Goal: Task Accomplishment & Management: Manage account settings

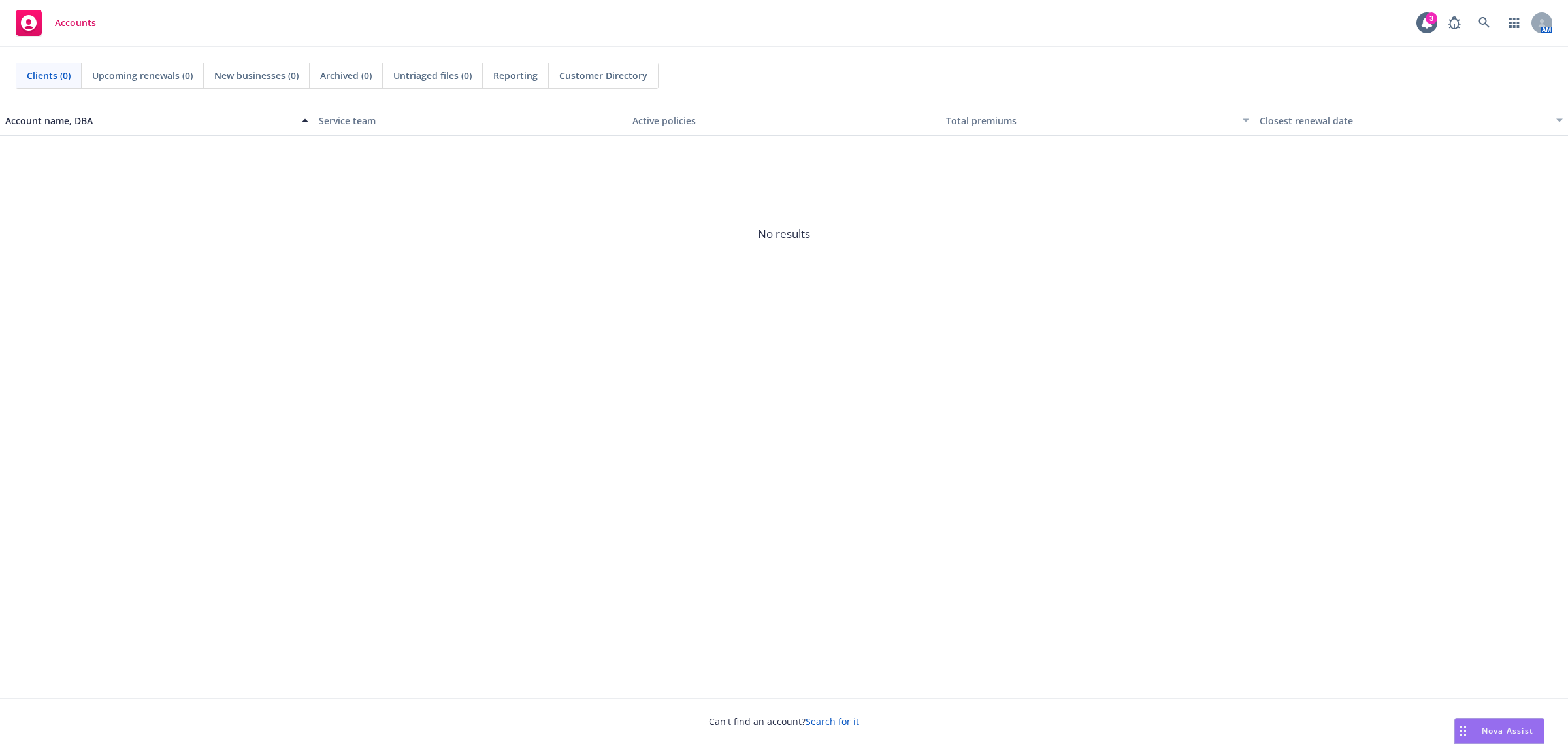
drag, startPoint x: 1284, startPoint y: 334, endPoint x: 1295, endPoint y: 283, distance: 52.2
click at [1284, 333] on div "Account name, DBA Service team Active policies Total premiums Closest renewal d…" at bounding box center [784, 401] width 1568 height 593
click at [1489, 34] on link at bounding box center [1484, 23] width 26 height 26
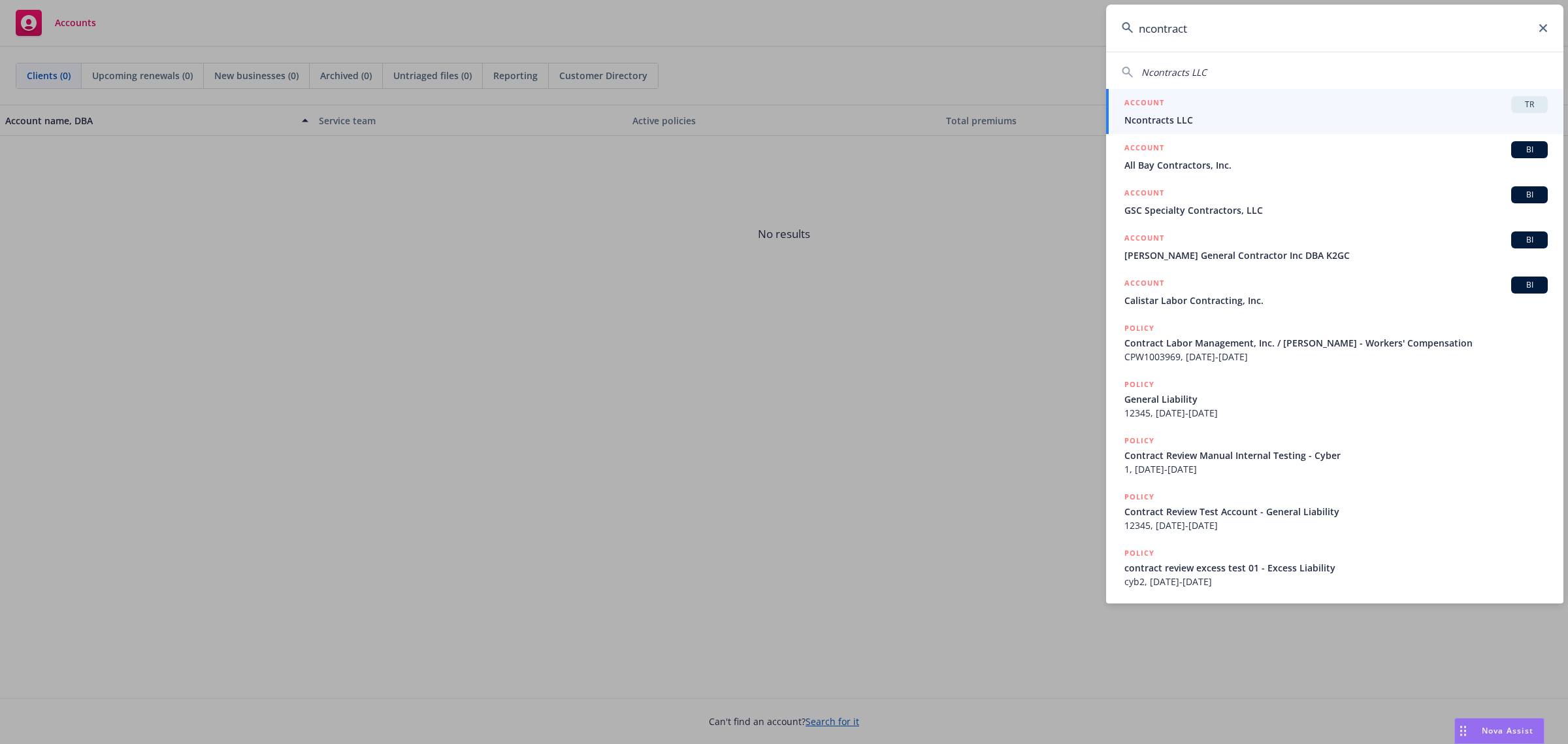
type input "ncontracts"
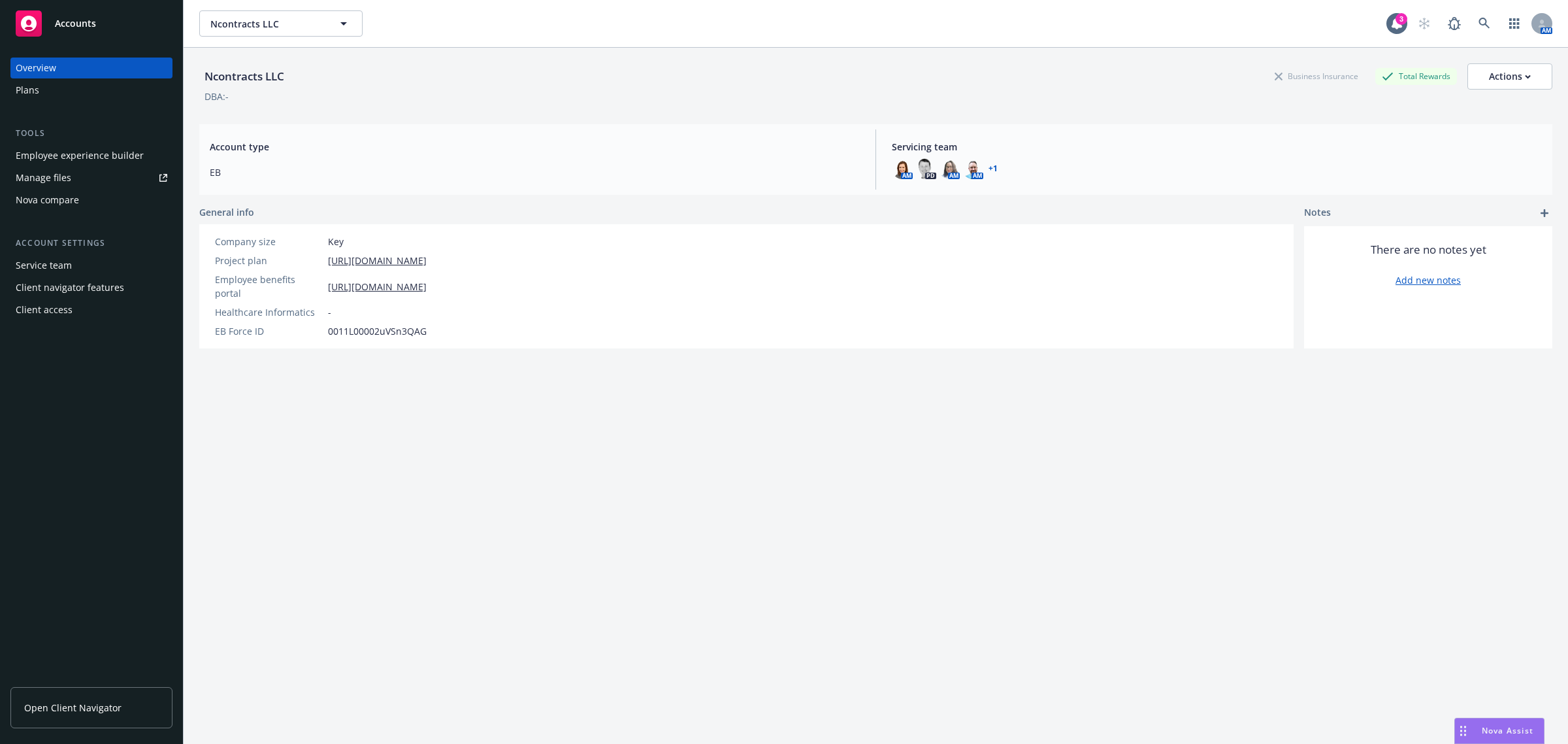
click at [73, 159] on div "Employee experience builder" at bounding box center [80, 155] width 128 height 21
click at [748, 538] on div "Ncontracts LLC Business Insurance Total Rewards Actions DBA: - Account type EB …" at bounding box center [876, 412] width 1353 height 728
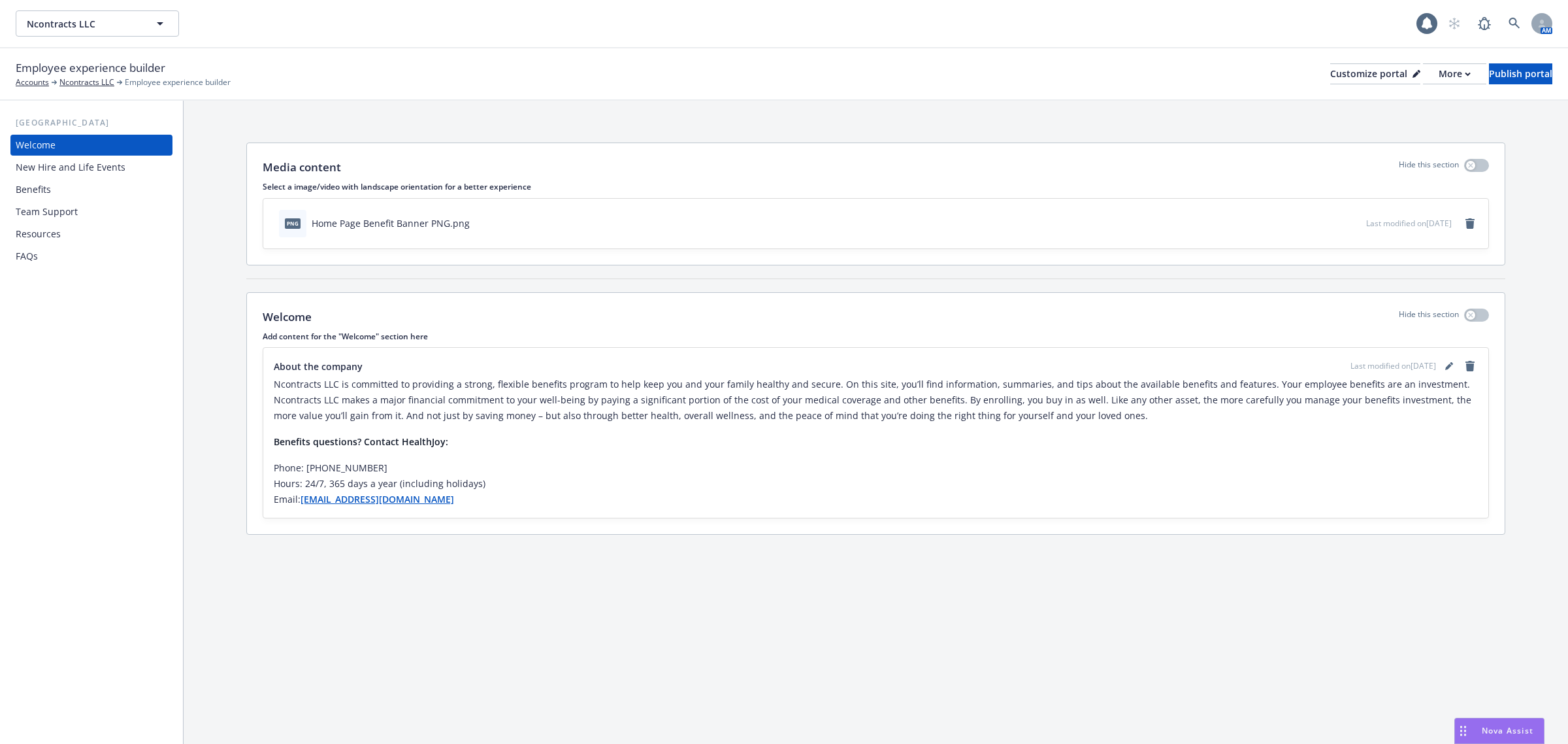
click at [70, 234] on div "Resources" at bounding box center [92, 234] width 151 height 21
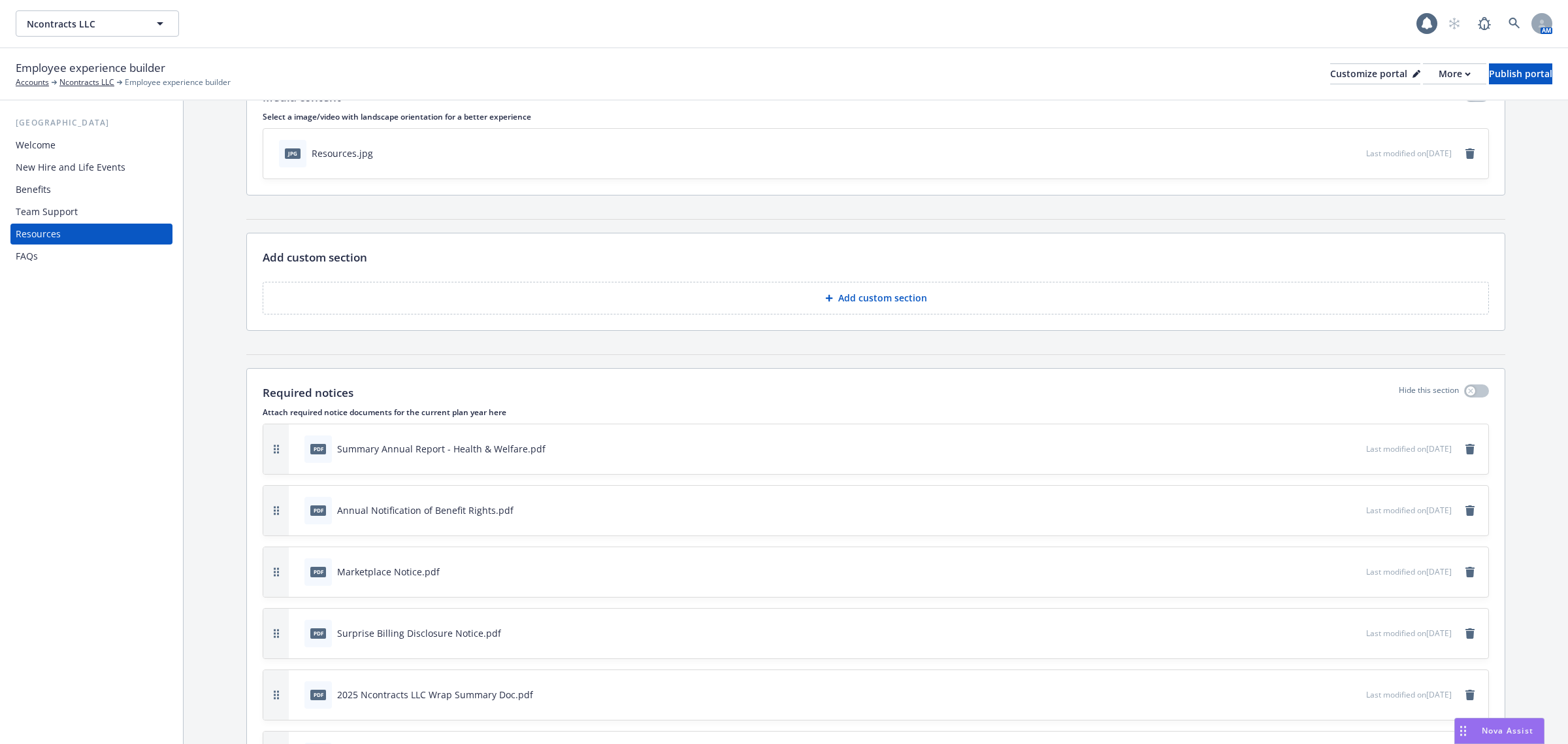
scroll to position [245, 0]
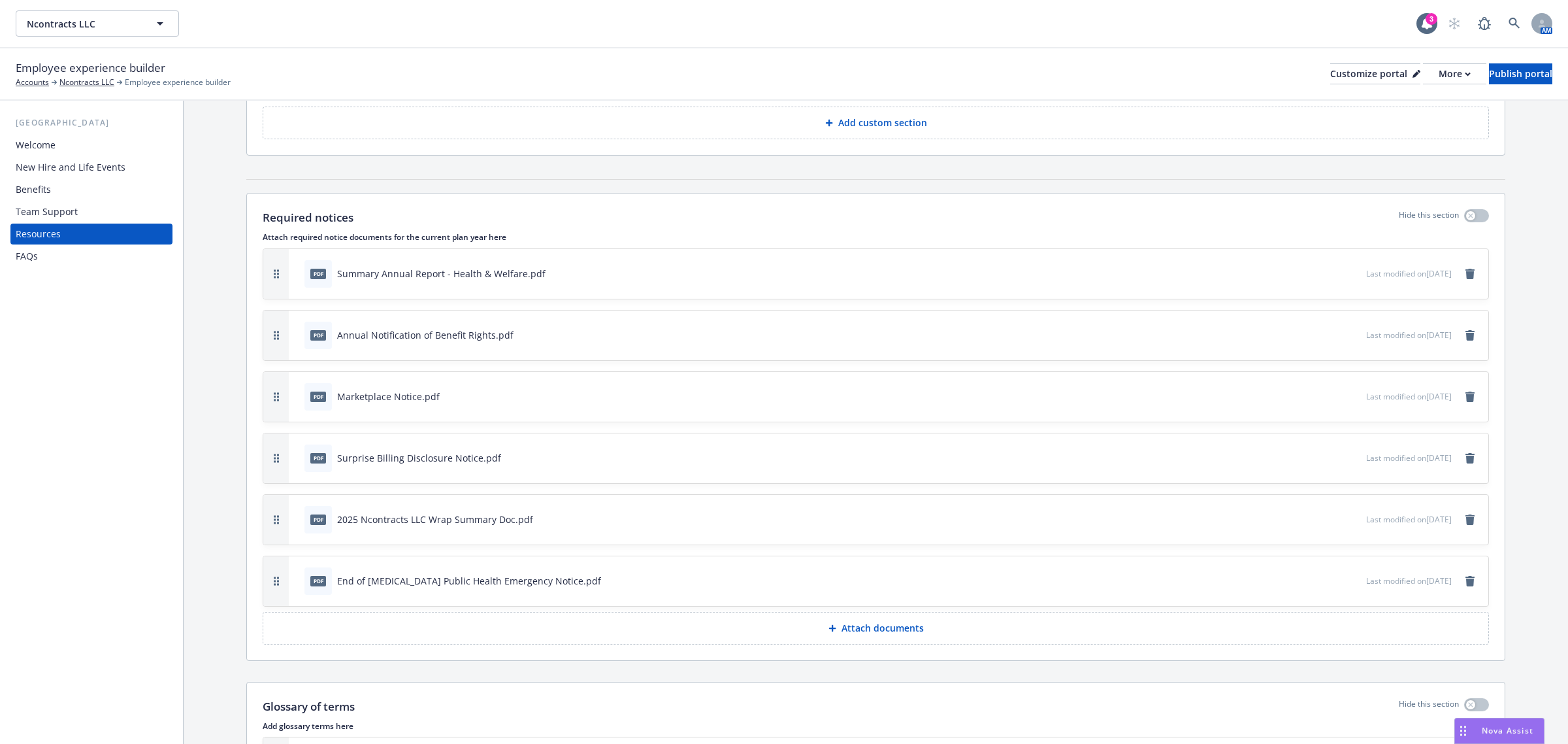
click at [912, 628] on p "Attach documents" at bounding box center [883, 628] width 82 height 13
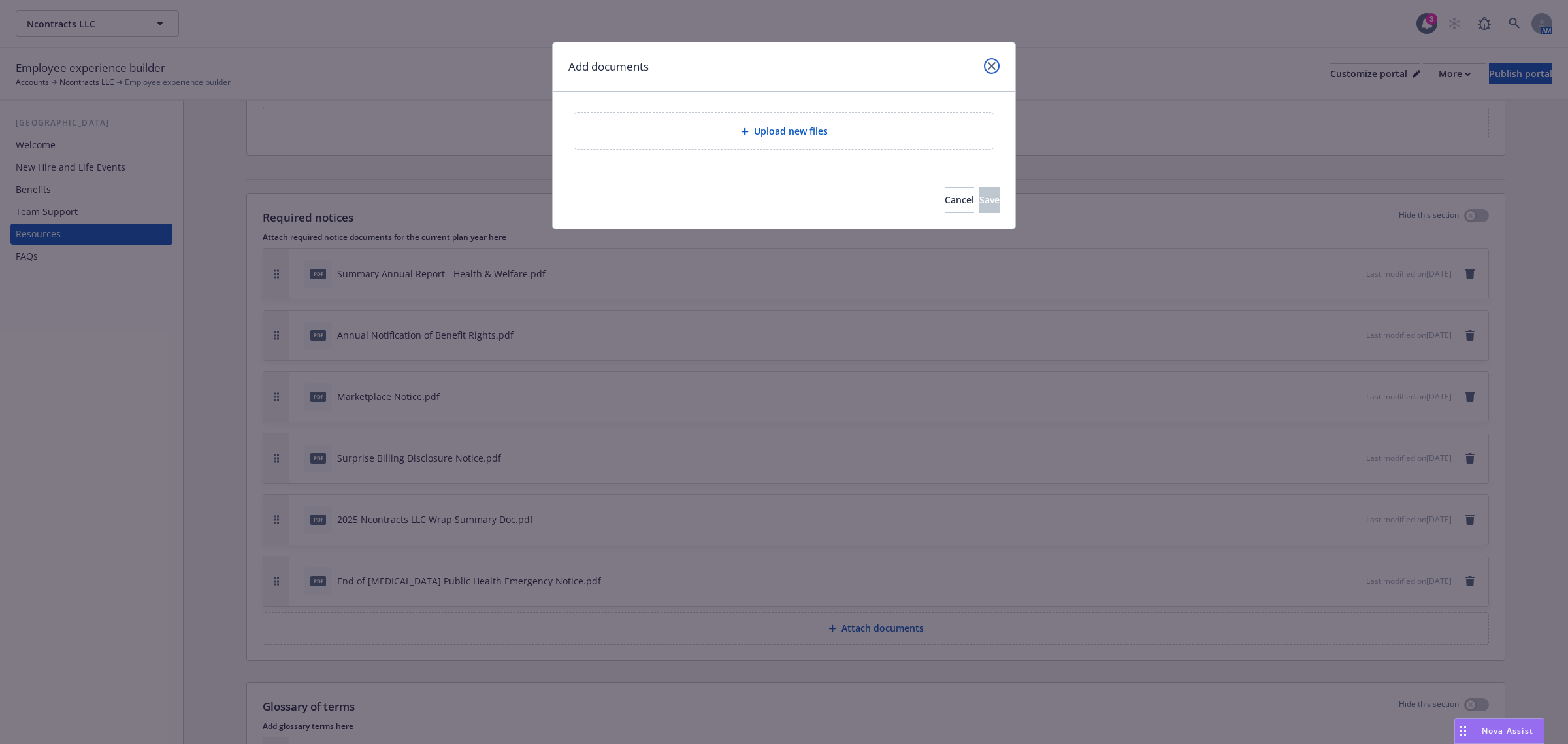
drag, startPoint x: 992, startPoint y: 71, endPoint x: 1514, endPoint y: 194, distance: 536.3
click at [992, 71] on link "close" at bounding box center [992, 66] width 16 height 16
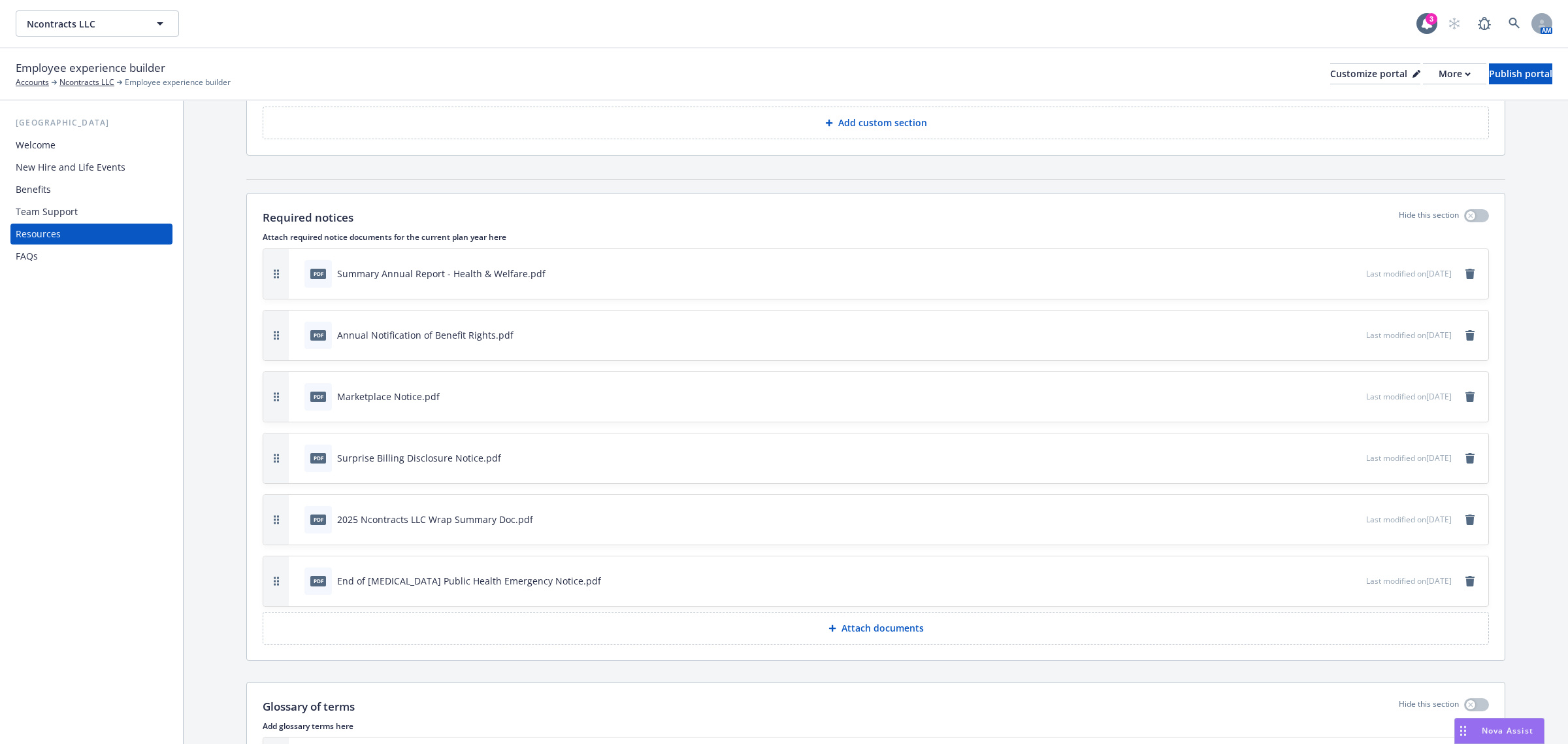
click at [928, 639] on button "Attach documents" at bounding box center [875, 628] width 1226 height 33
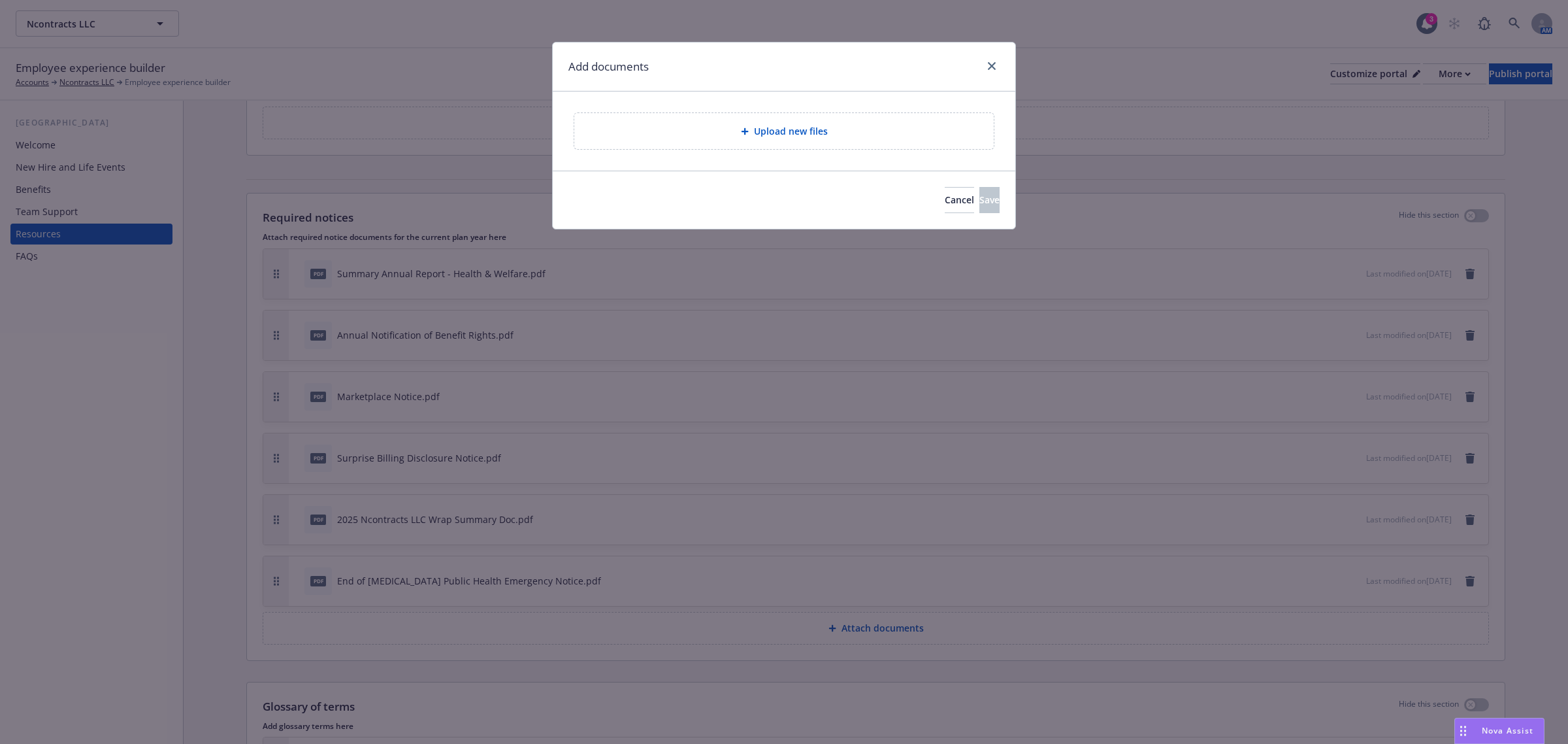
click at [805, 149] on div "Upload new files" at bounding box center [784, 130] width 419 height 36
click at [781, 142] on div "Upload new files" at bounding box center [784, 130] width 419 height 36
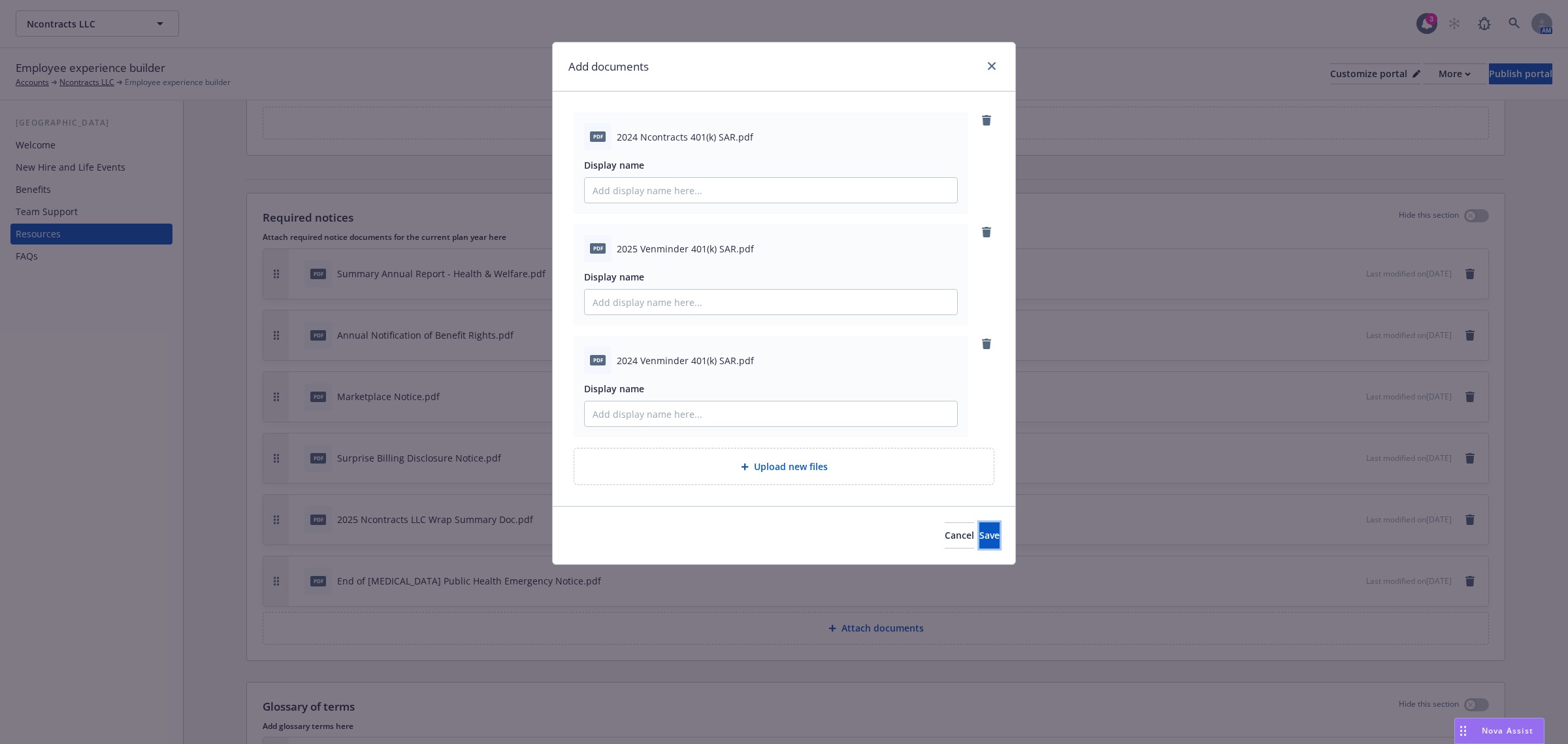
click at [979, 541] on span "Save" at bounding box center [990, 534] width 20 height 12
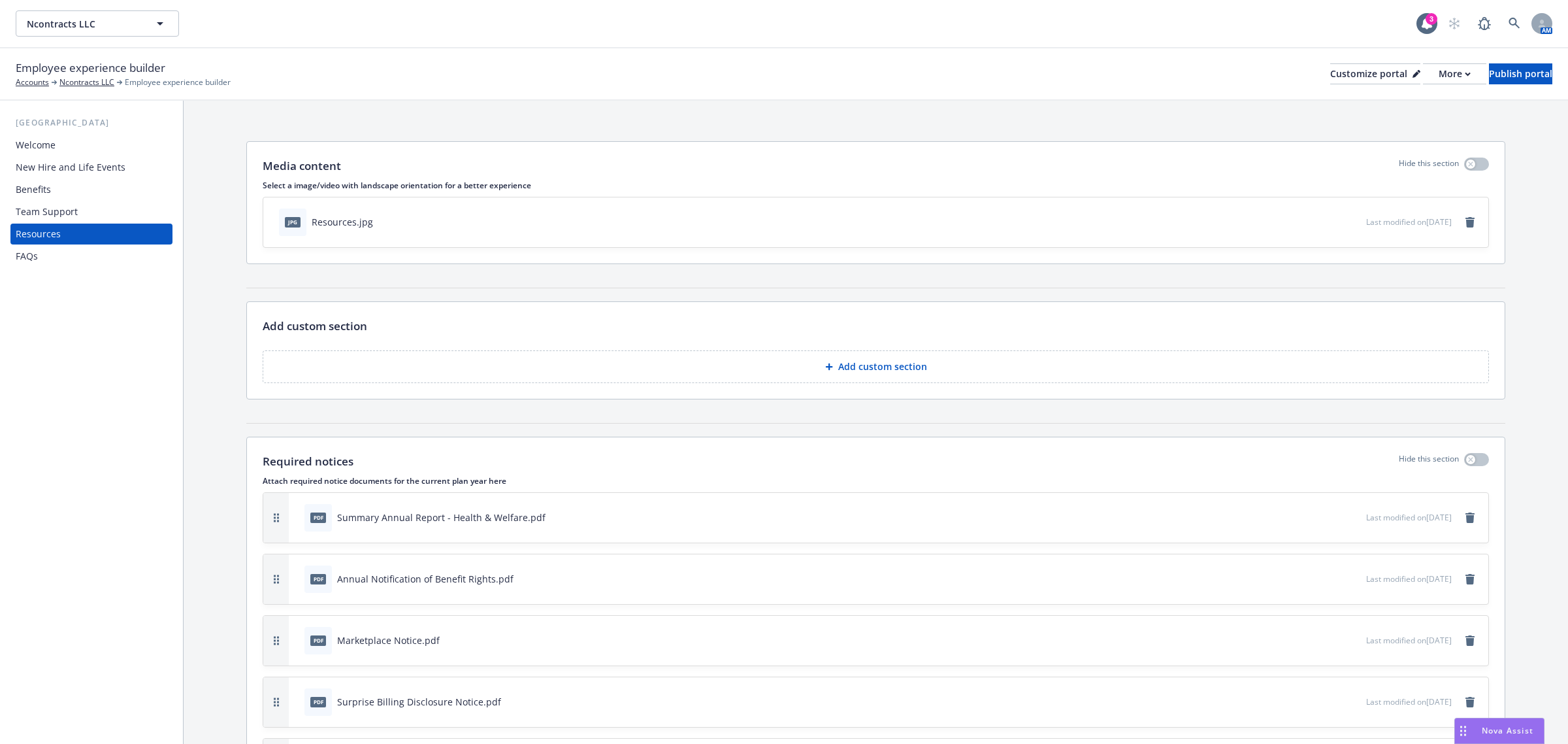
scroll to position [0, 0]
click at [1489, 74] on div "Publish portal" at bounding box center [1520, 74] width 63 height 20
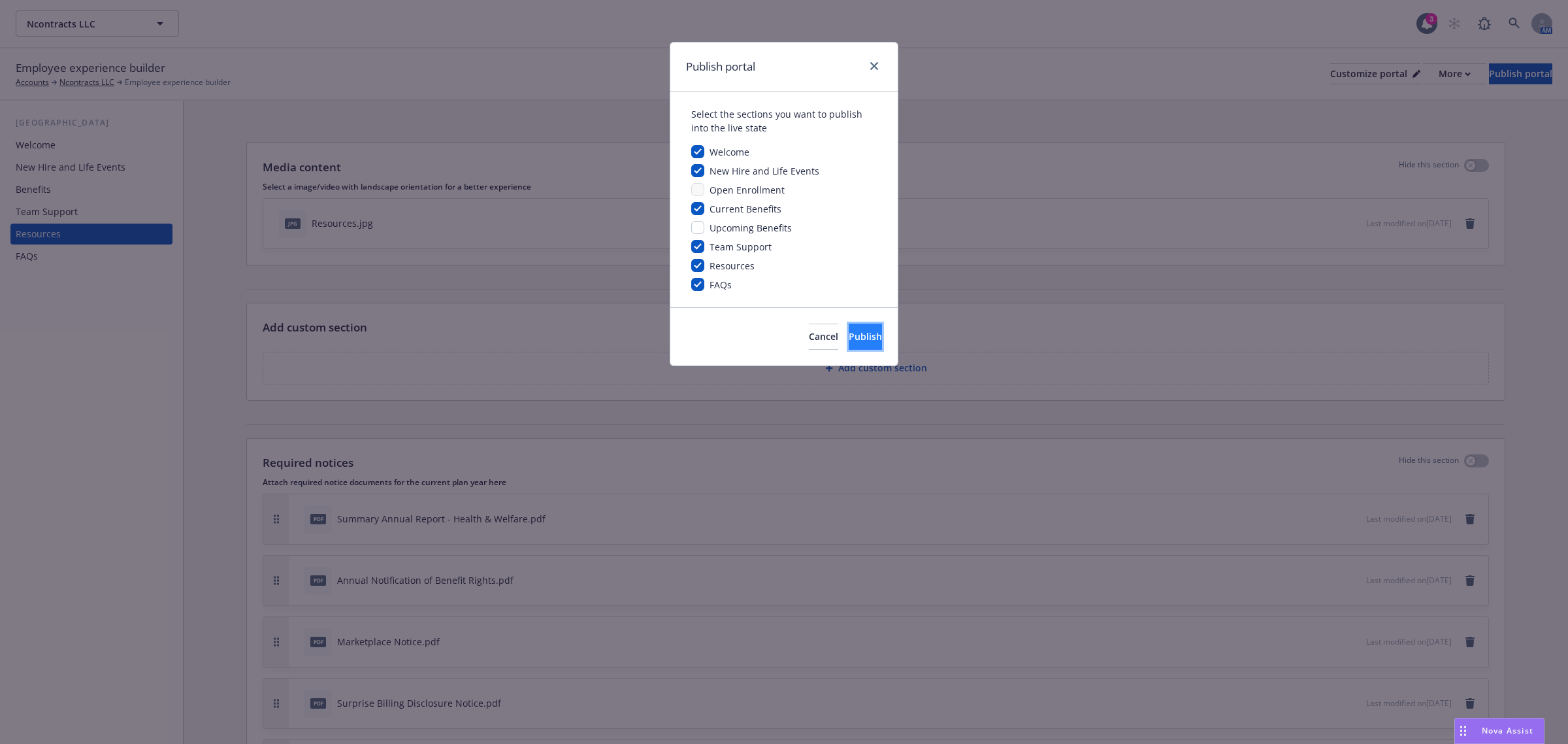
click at [862, 331] on button "Publish" at bounding box center [865, 336] width 33 height 26
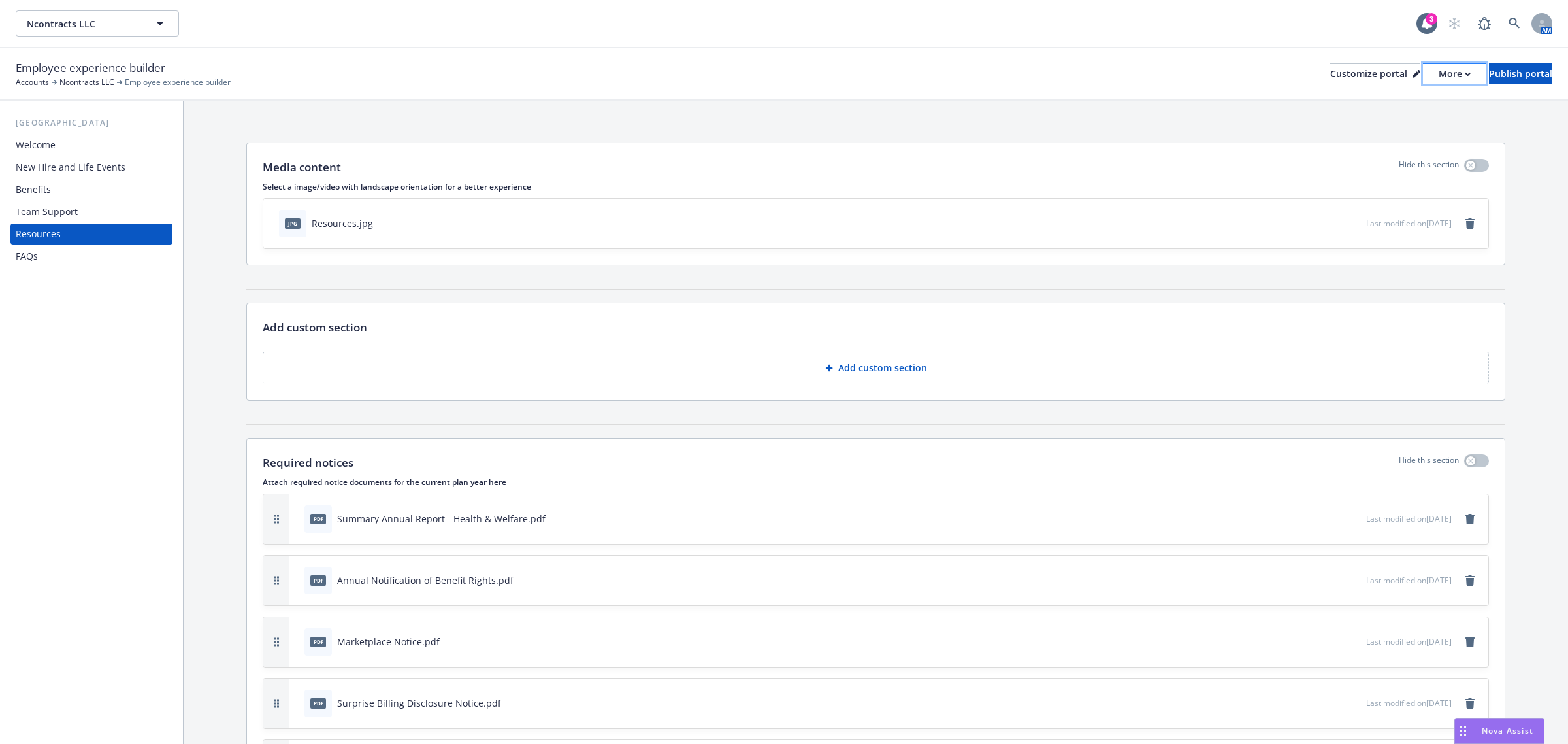
click at [1423, 77] on button "More" at bounding box center [1454, 74] width 63 height 21
click at [1404, 106] on link "Copy preview link" at bounding box center [1384, 103] width 119 height 26
click at [1438, 72] on div "More" at bounding box center [1454, 74] width 32 height 20
click at [1330, 80] on div "Customize portal" at bounding box center [1375, 74] width 90 height 20
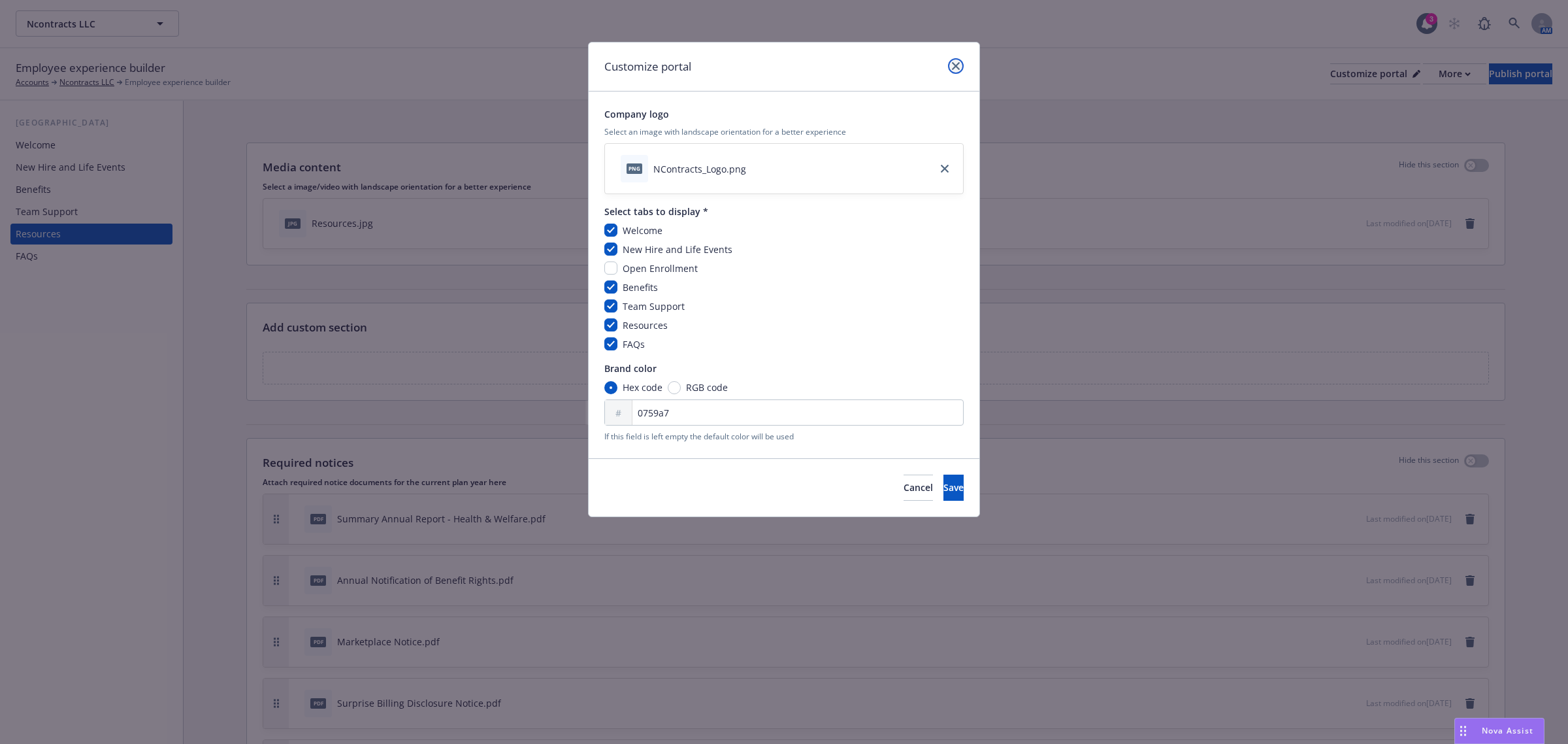
click at [955, 68] on icon "close" at bounding box center [955, 66] width 8 height 8
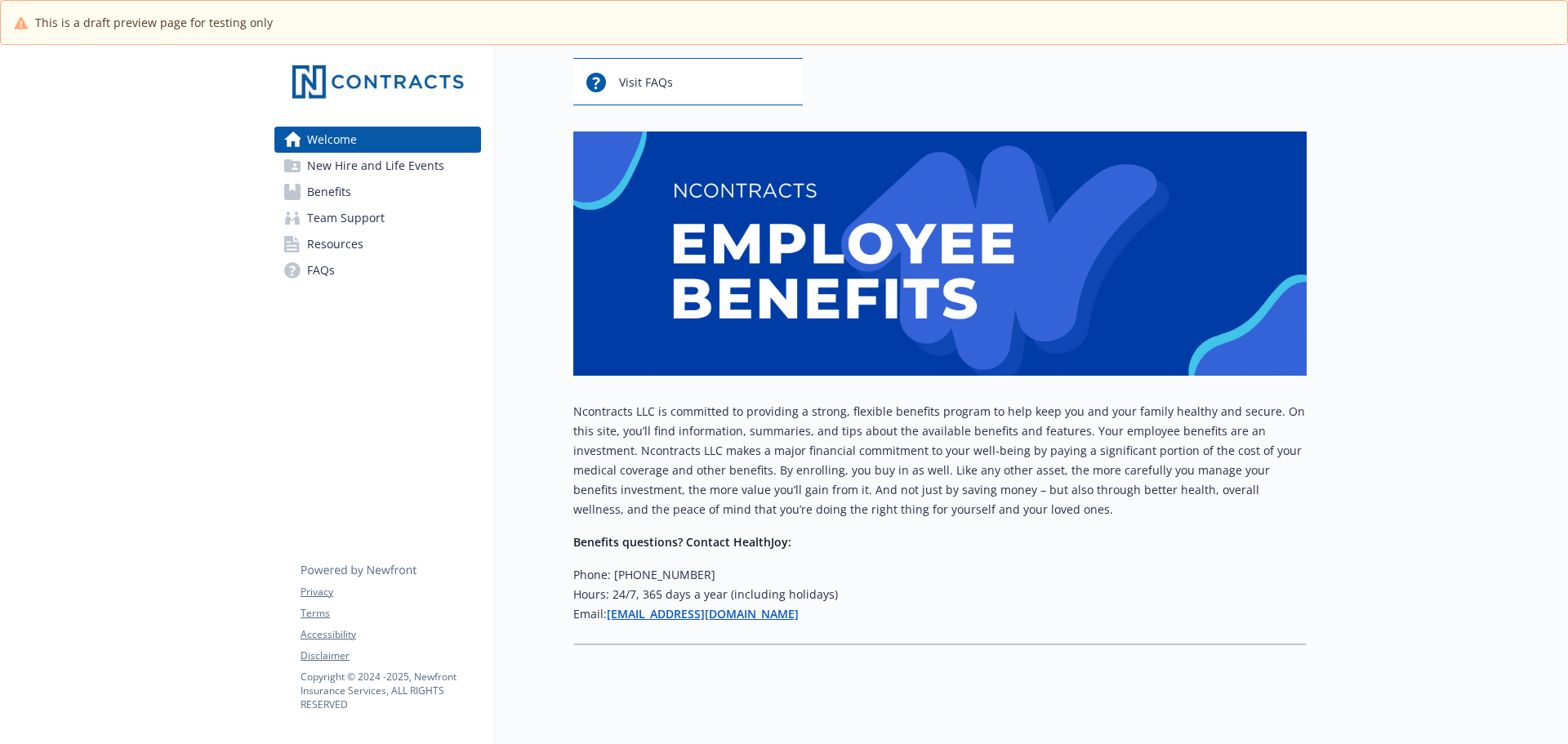
scroll to position [180, 0]
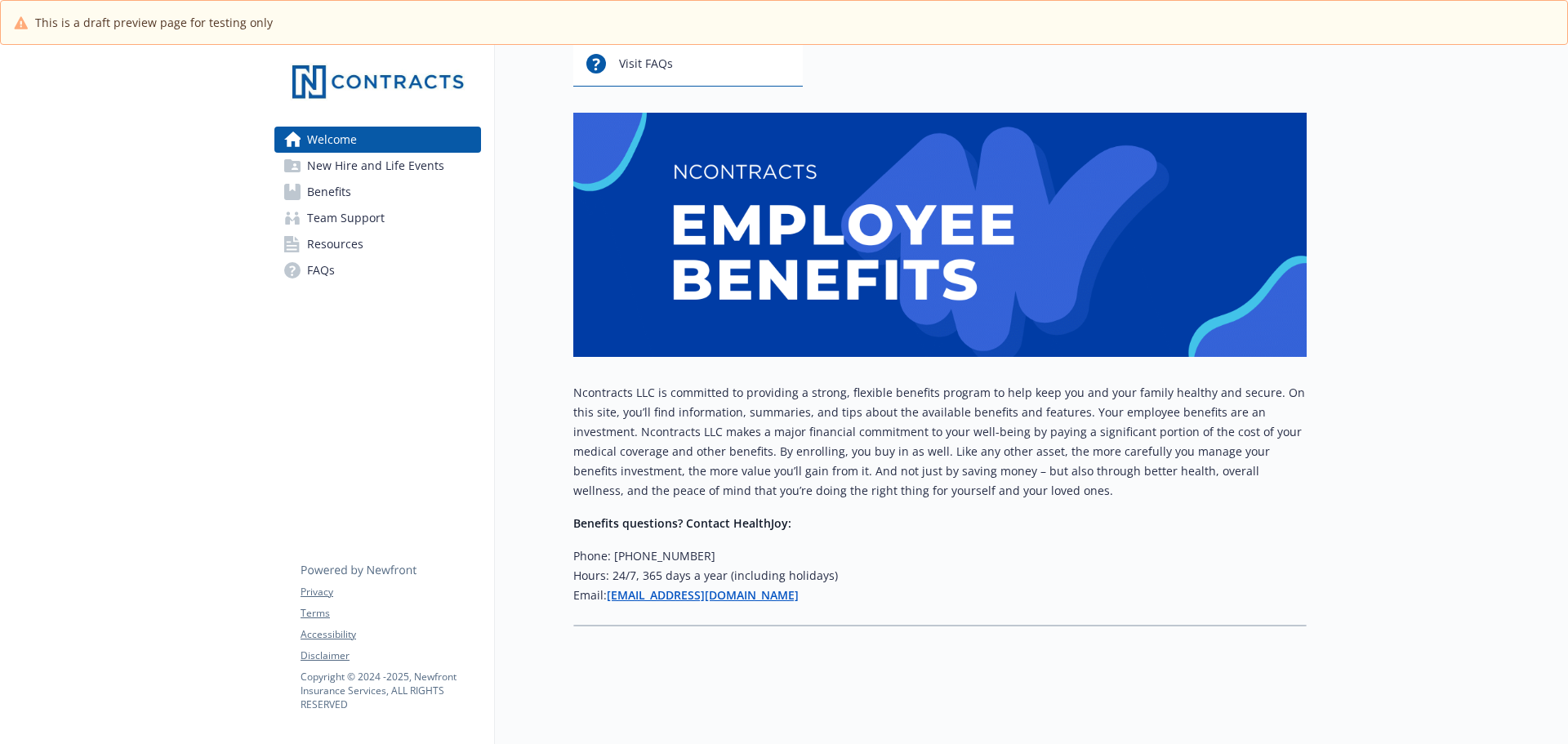
click at [353, 253] on span "Resources" at bounding box center [336, 244] width 56 height 26
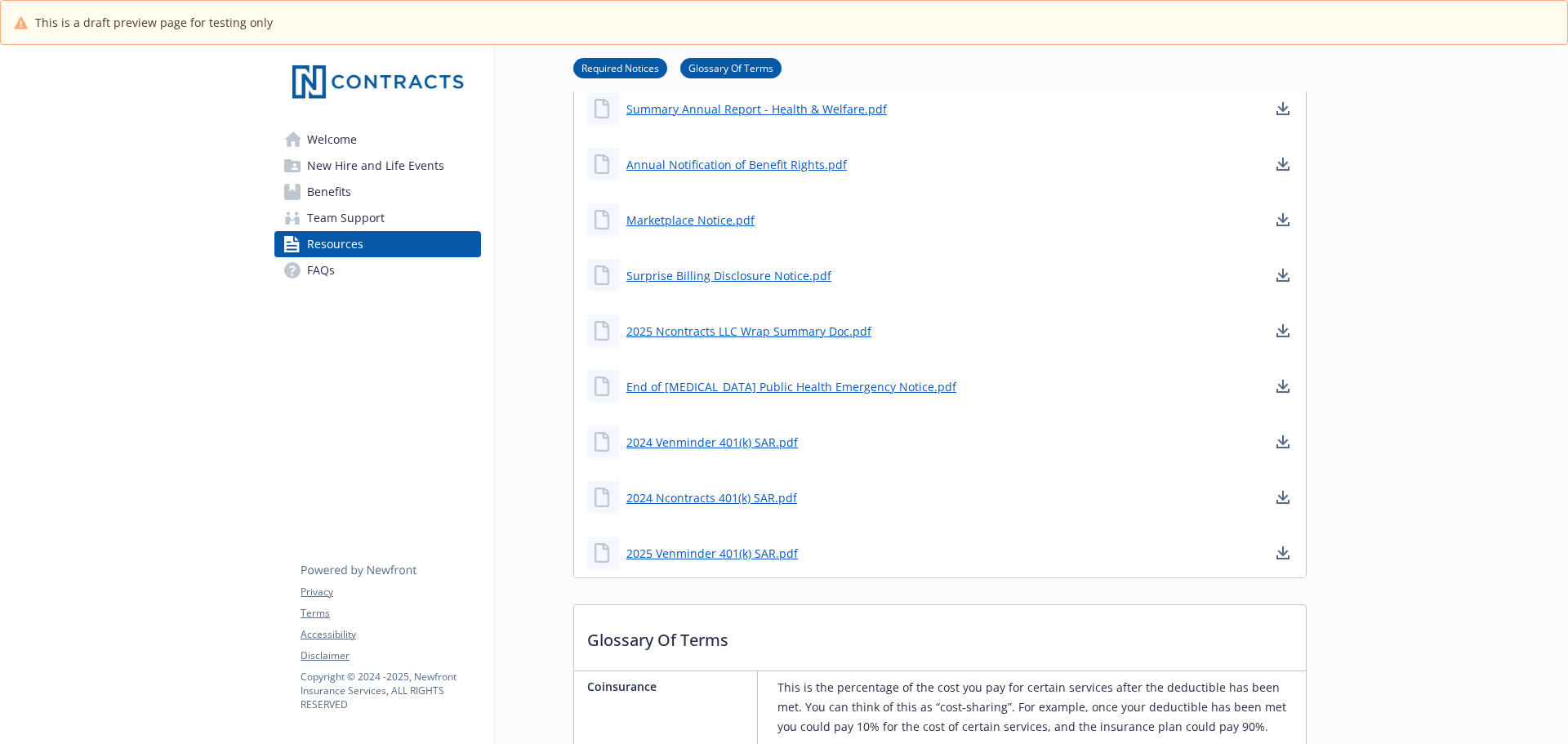
scroll to position [507, 0]
